Goal: Task Accomplishment & Management: Use online tool/utility

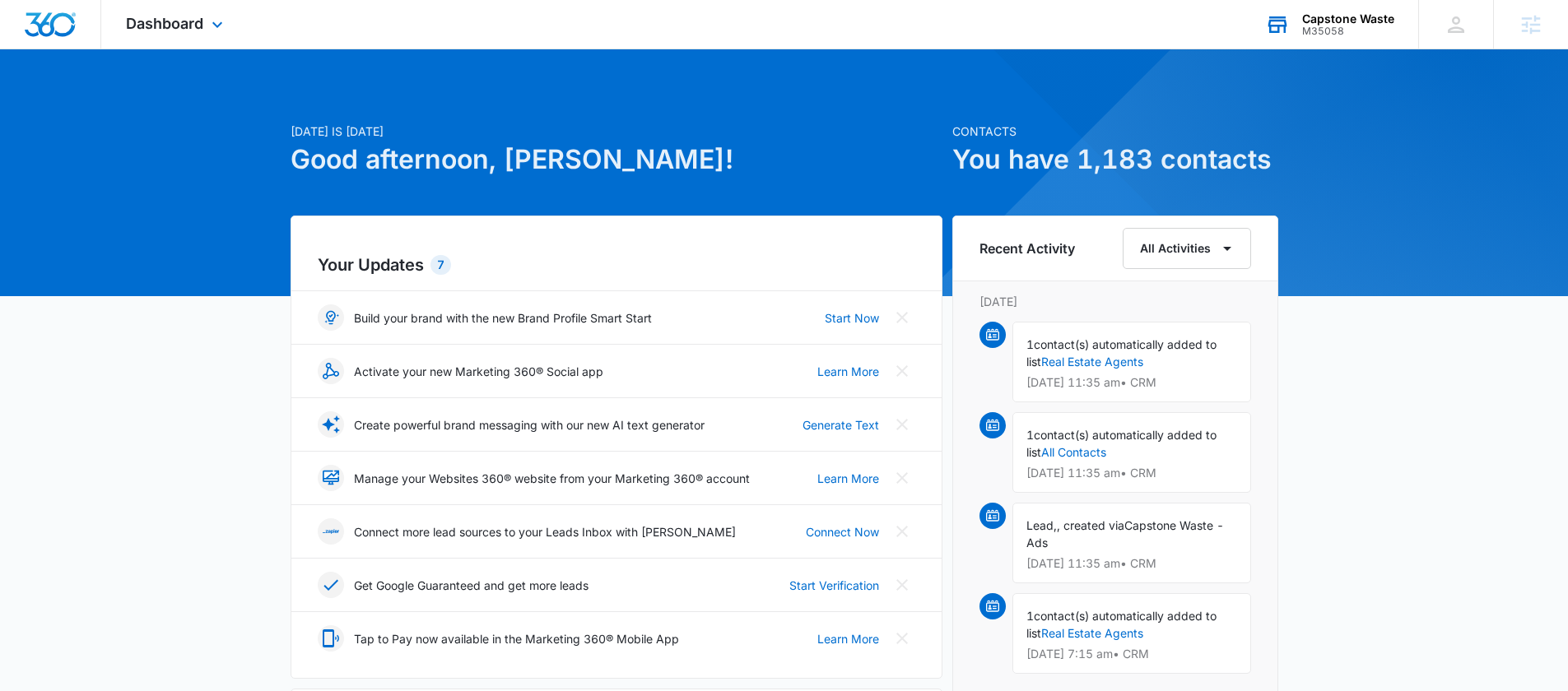
click at [1353, 5] on div "Capstone Waste M35058 Your Accounts View All" at bounding box center [1329, 24] width 178 height 49
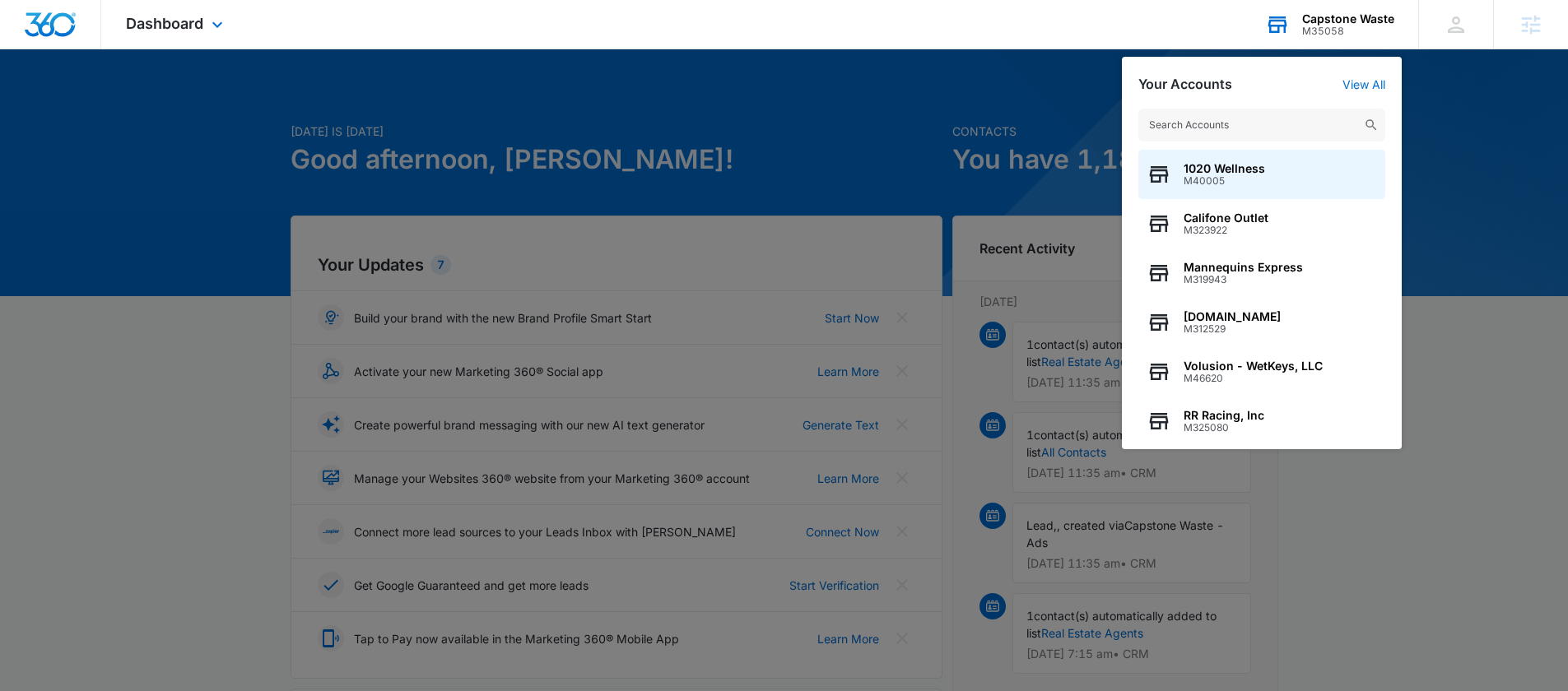
click at [1221, 115] on input "text" at bounding box center [1262, 125] width 247 height 33
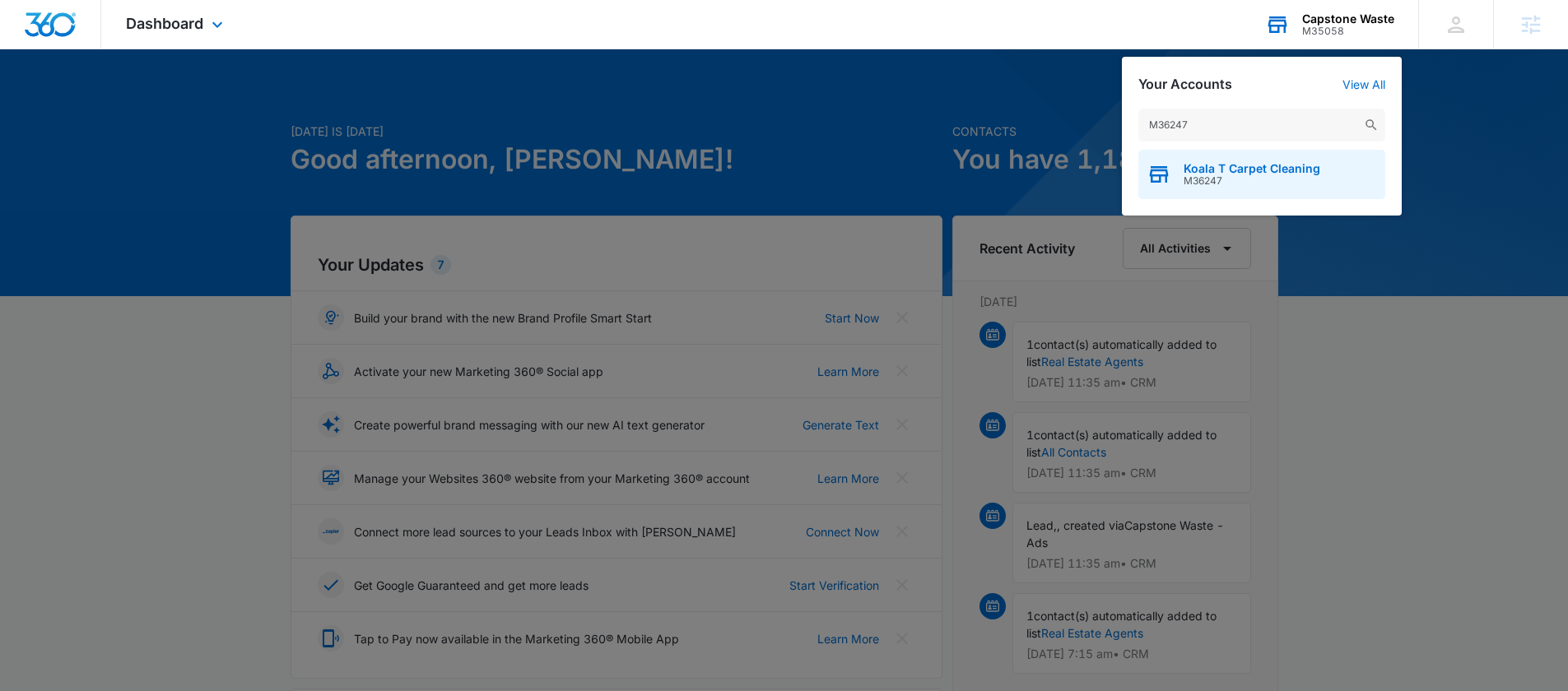
type input "M36247"
click at [1304, 162] on span "Koala T Carpet Cleaning" at bounding box center [1252, 168] width 137 height 13
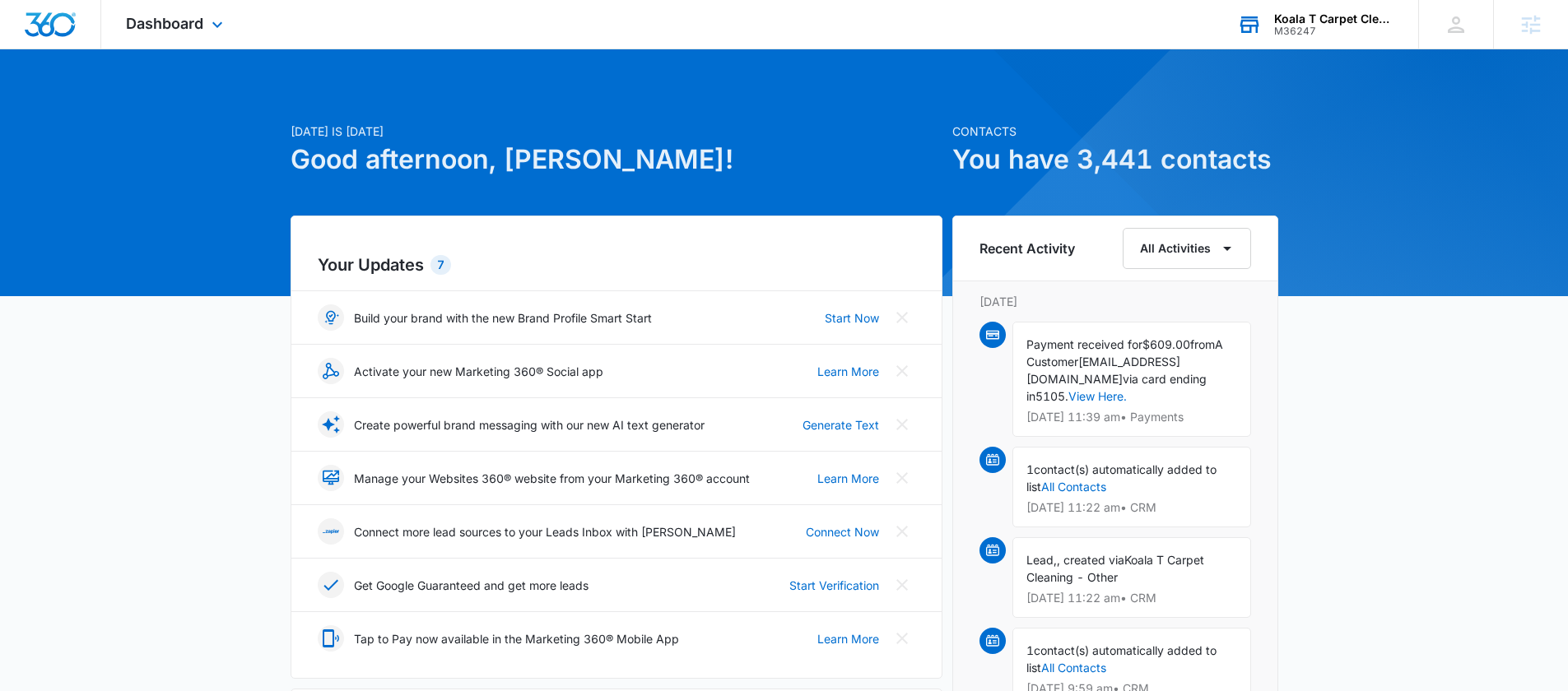
click at [168, 34] on div "Dashboard Apps Reputation Websites Forms CRM Email Social Content Ads Intellige…" at bounding box center [176, 24] width 150 height 49
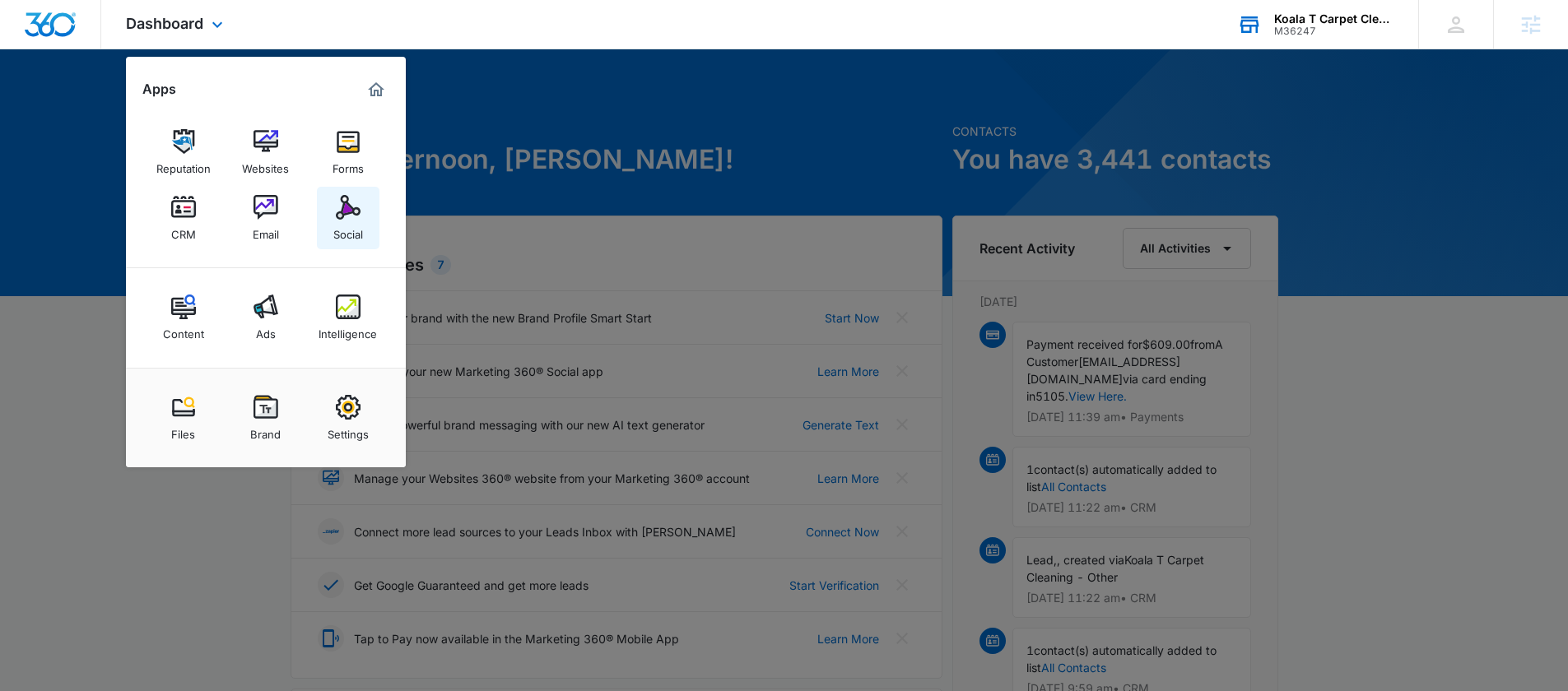
click at [332, 212] on link "Social" at bounding box center [347, 218] width 62 height 62
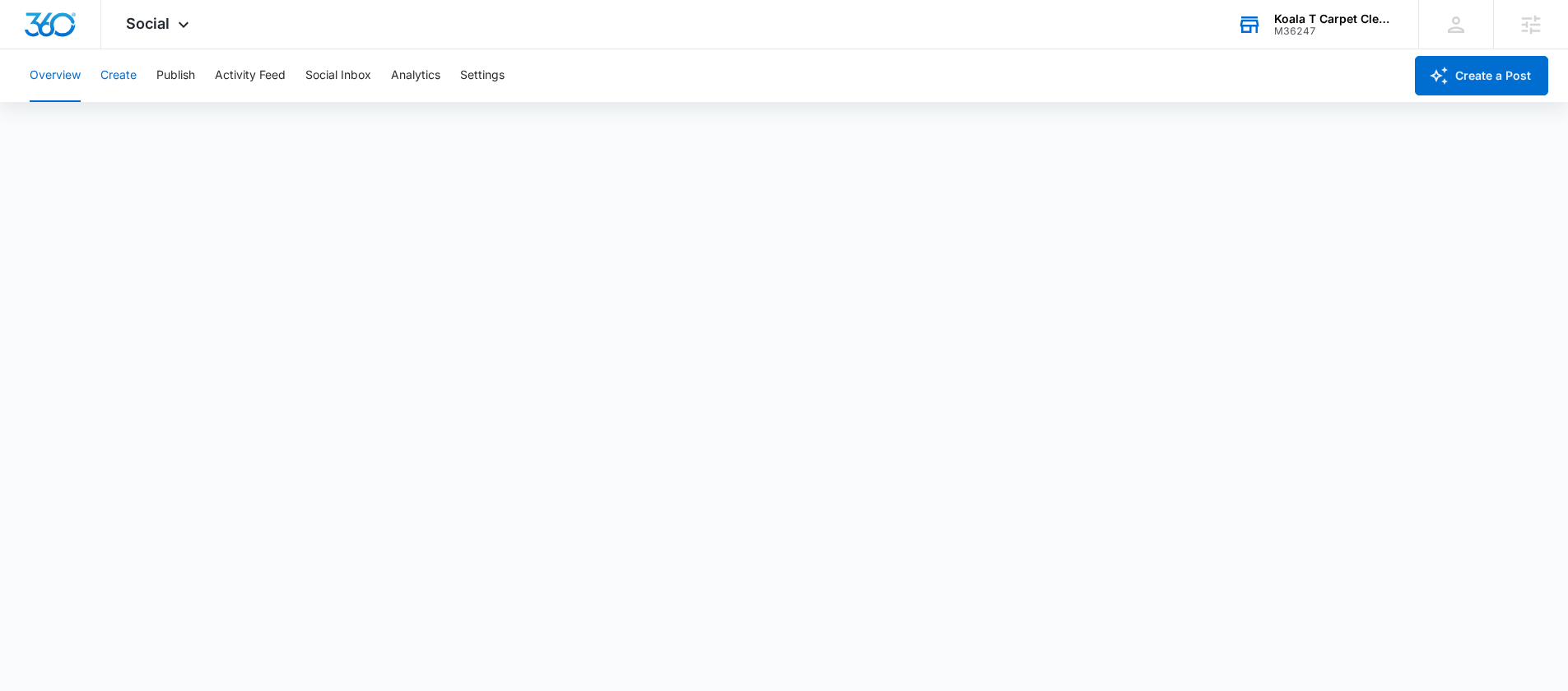
click at [125, 79] on button "Create" at bounding box center [119, 76] width 36 height 53
click at [167, 125] on button "Approvals" at bounding box center [160, 125] width 55 height 46
